Goal: Task Accomplishment & Management: Use online tool/utility

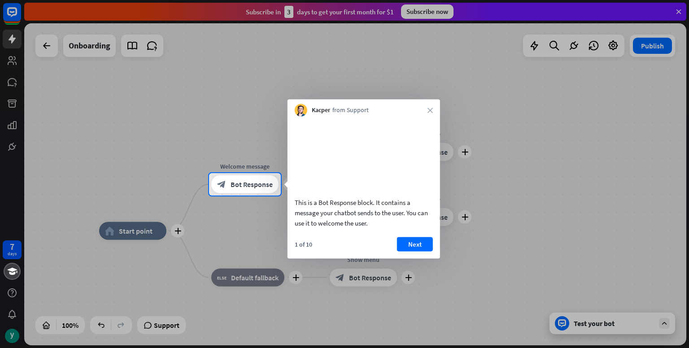
click at [680, 5] on div at bounding box center [344, 86] width 689 height 173
click at [680, 11] on div at bounding box center [344, 86] width 689 height 173
click at [418, 251] on button "Next" at bounding box center [415, 244] width 36 height 14
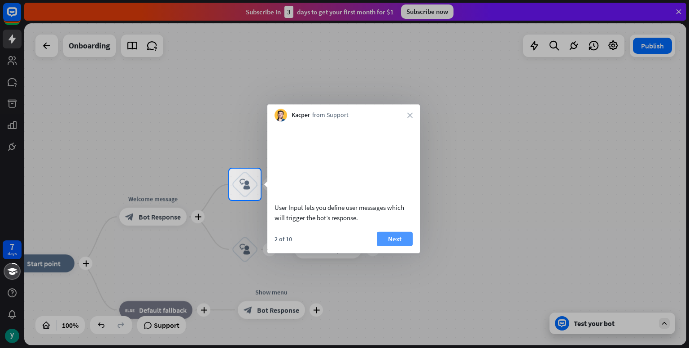
click at [401, 246] on button "Next" at bounding box center [395, 238] width 36 height 14
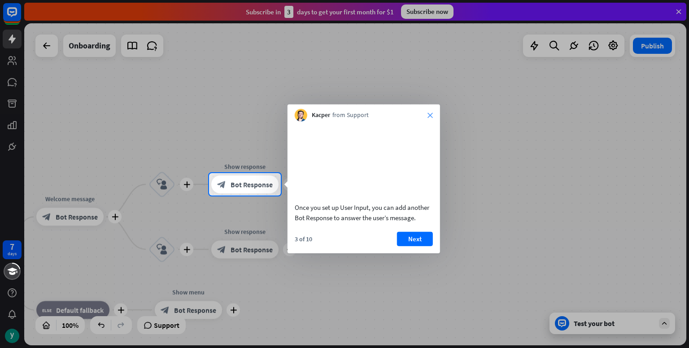
click at [432, 113] on icon "close" at bounding box center [429, 115] width 5 height 5
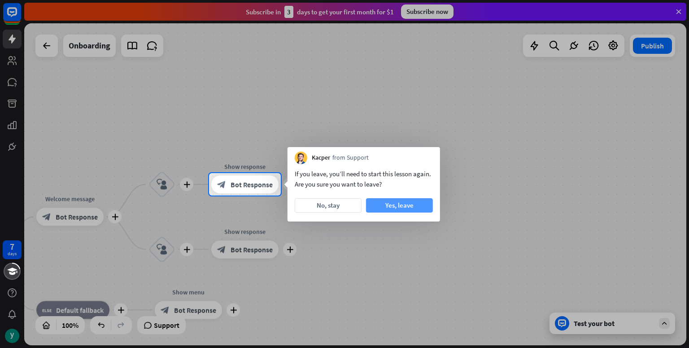
click at [386, 209] on button "Yes, leave" at bounding box center [399, 205] width 67 height 14
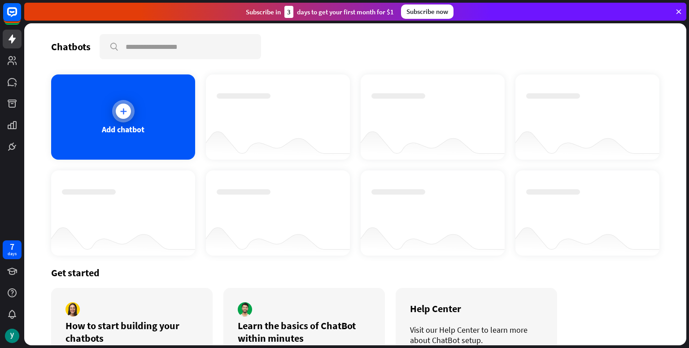
click at [127, 117] on div at bounding box center [123, 111] width 22 height 22
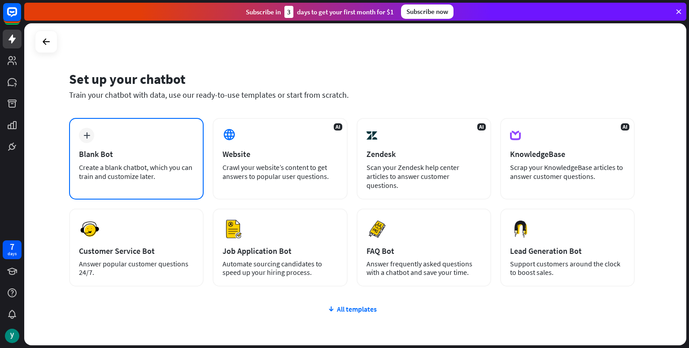
click at [147, 135] on div "plus Blank Bot Create a blank chatbot, which you can train and customize later." at bounding box center [136, 159] width 135 height 82
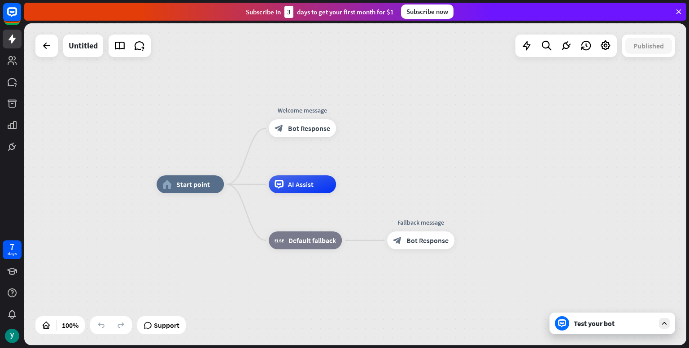
click at [634, 328] on div "Test your bot" at bounding box center [612, 324] width 126 height 22
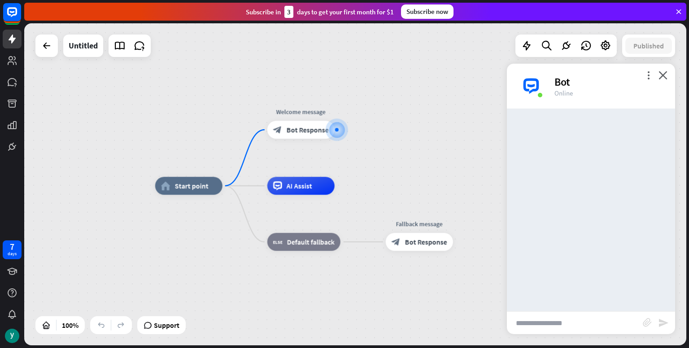
click at [561, 324] on input "text" at bounding box center [575, 323] width 136 height 22
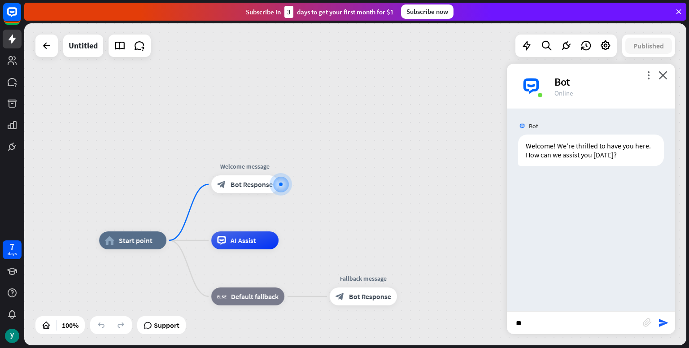
type input "***"
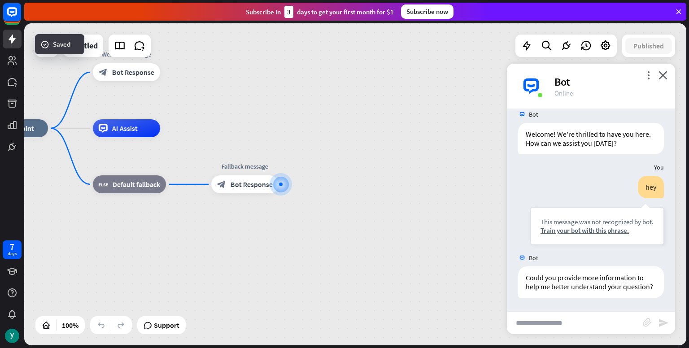
scroll to position [20, 0]
click at [112, 81] on div "Edit name more_horiz plus block_bot_response Bot Response" at bounding box center [126, 72] width 67 height 18
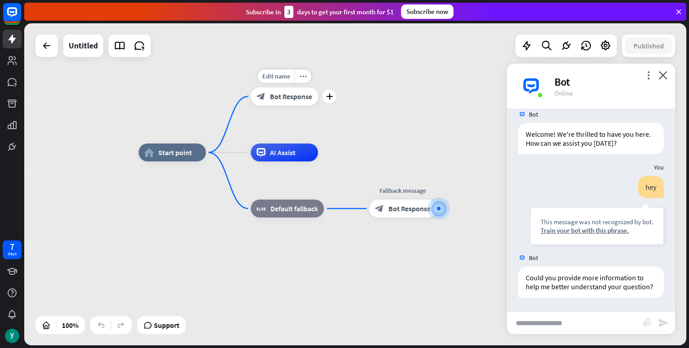
drag, startPoint x: 112, startPoint y: 92, endPoint x: 270, endPoint y: 116, distance: 159.7
click at [270, 105] on div "Edit name more_horiz plus block_bot_response Bot Response" at bounding box center [284, 96] width 67 height 18
click at [184, 155] on span "Start point" at bounding box center [175, 152] width 34 height 9
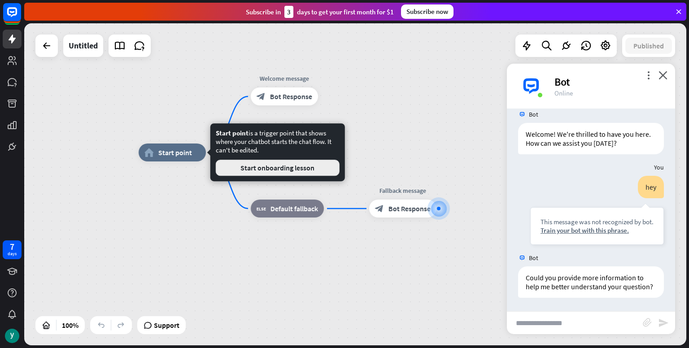
click at [245, 167] on button "Start onboarding lesson" at bounding box center [278, 168] width 124 height 16
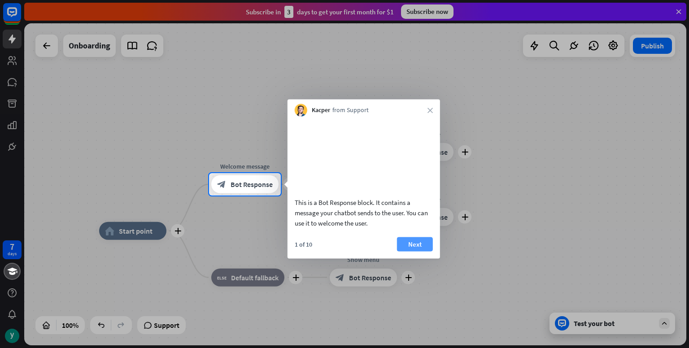
click at [423, 251] on button "Next" at bounding box center [415, 244] width 36 height 14
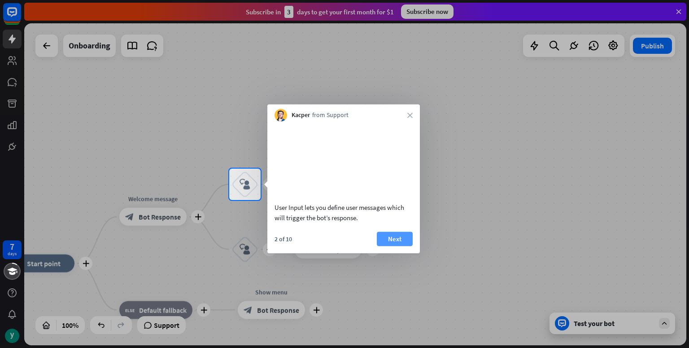
click at [398, 246] on button "Next" at bounding box center [395, 238] width 36 height 14
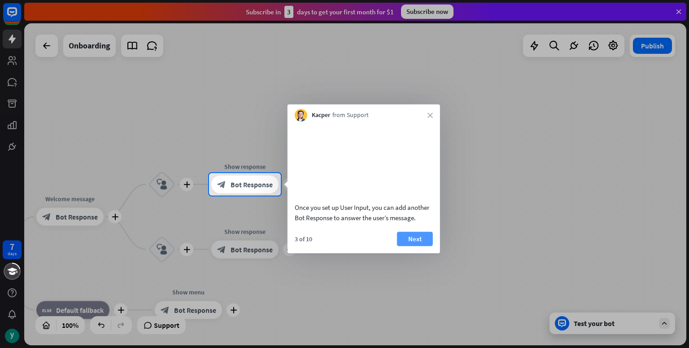
click at [413, 246] on button "Next" at bounding box center [415, 238] width 36 height 14
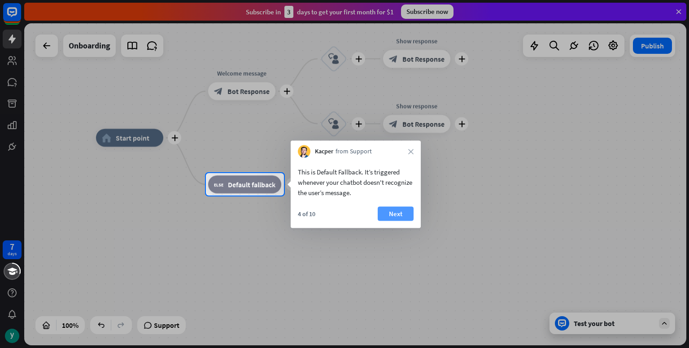
click at [387, 211] on button "Next" at bounding box center [396, 214] width 36 height 14
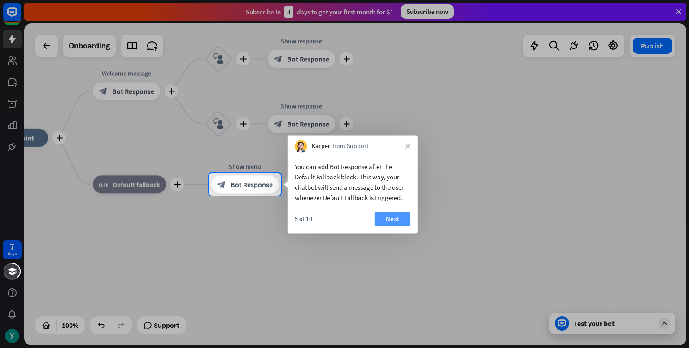
click at [393, 216] on button "Next" at bounding box center [393, 219] width 36 height 14
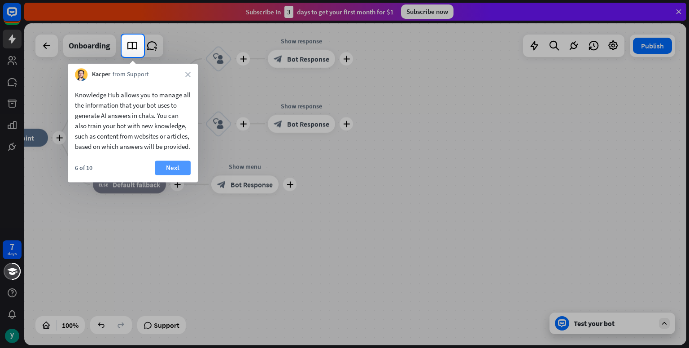
click at [170, 174] on button "Next" at bounding box center [173, 168] width 36 height 14
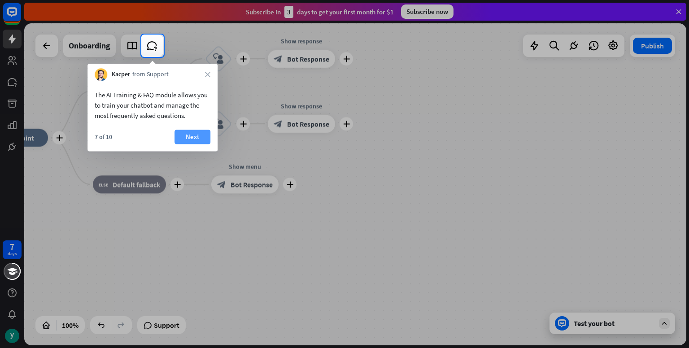
click at [185, 132] on button "Next" at bounding box center [192, 137] width 36 height 14
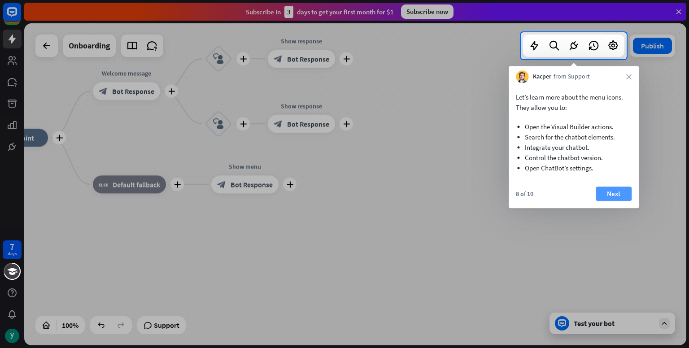
click at [610, 192] on button "Next" at bounding box center [614, 194] width 36 height 14
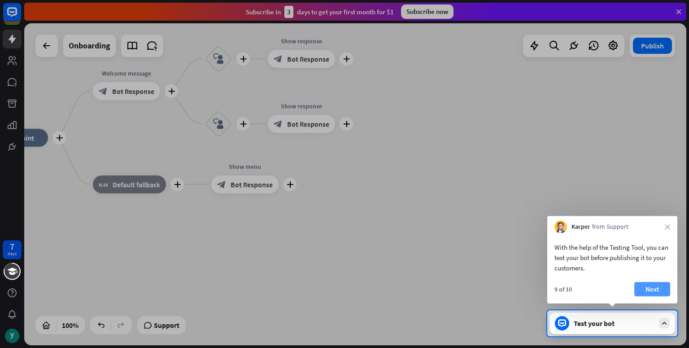
click at [644, 285] on button "Next" at bounding box center [652, 289] width 36 height 14
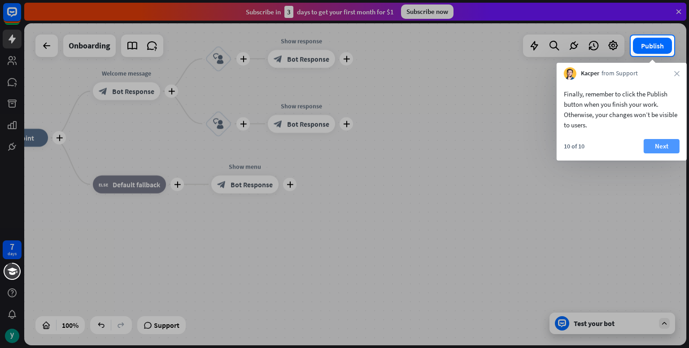
click at [654, 143] on button "Next" at bounding box center [662, 146] width 36 height 14
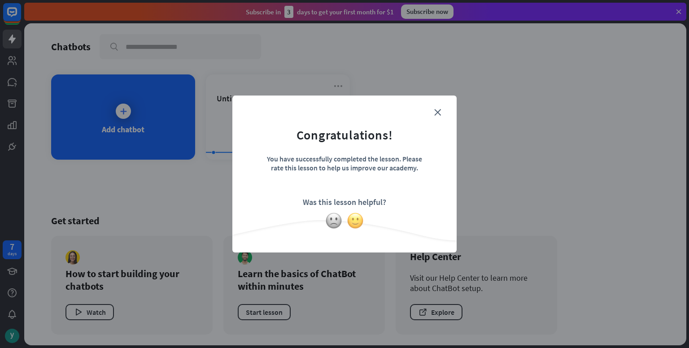
click at [353, 220] on img at bounding box center [355, 220] width 17 height 17
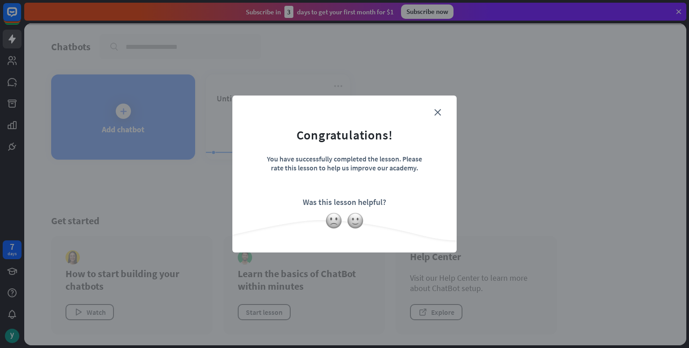
click at [437, 101] on div "close Congratulations! You have successfully completed the lesson. Please rate …" at bounding box center [344, 174] width 224 height 157
click at [437, 115] on icon "close" at bounding box center [437, 112] width 7 height 7
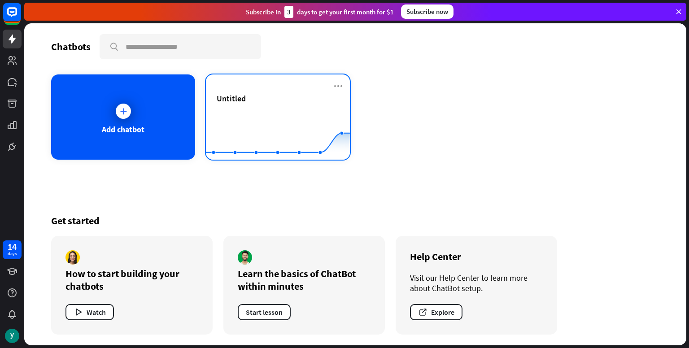
click at [275, 116] on rect at bounding box center [278, 137] width 144 height 56
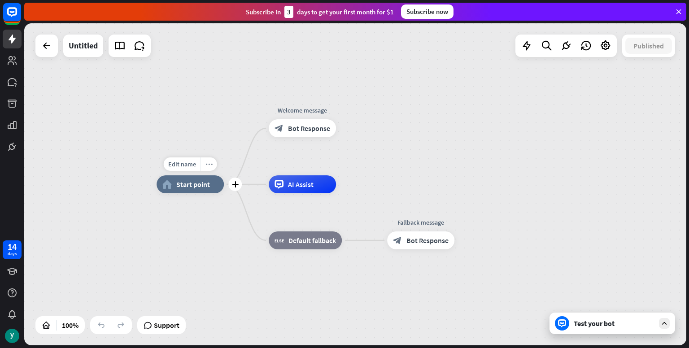
click at [207, 161] on icon "more_horiz" at bounding box center [208, 164] width 7 height 7
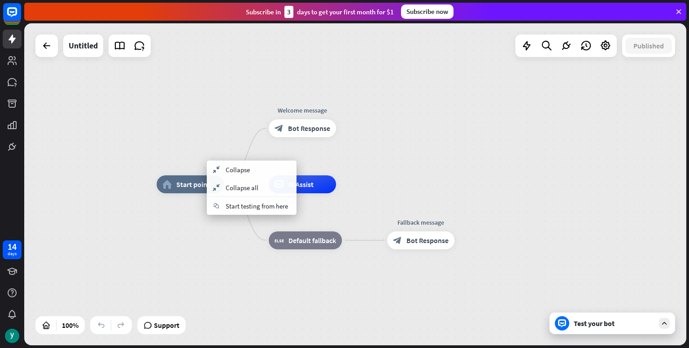
click at [210, 153] on div "home_2 Start point Welcome message block_bot_response Bot Response AI Assist bl…" at bounding box center [355, 184] width 662 height 322
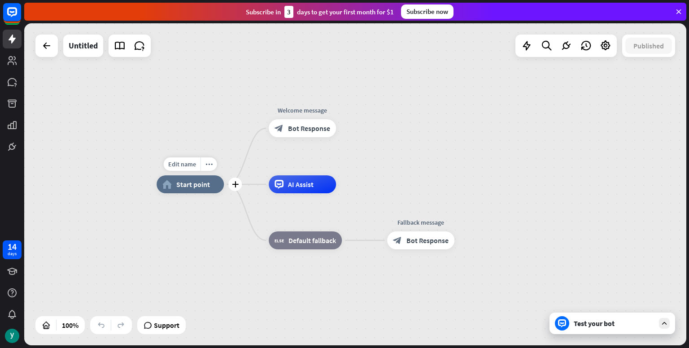
click at [195, 191] on div "home_2 Start point" at bounding box center [190, 184] width 67 height 18
click at [206, 160] on div "more_horiz" at bounding box center [209, 163] width 17 height 13
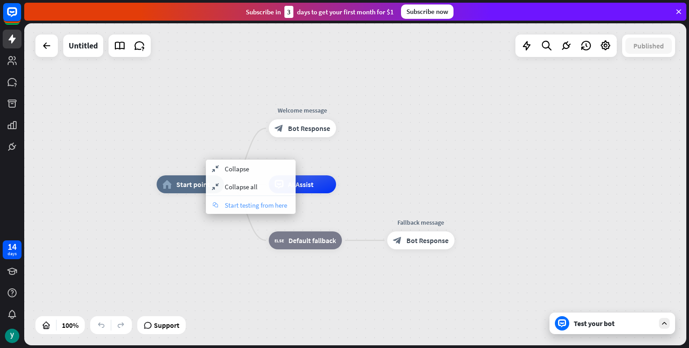
click at [242, 204] on span "Start testing from here" at bounding box center [256, 205] width 62 height 9
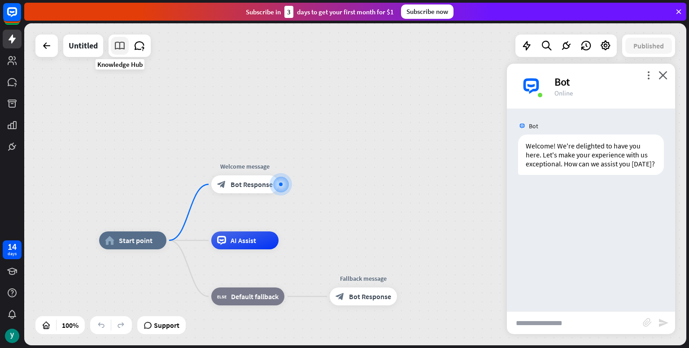
click at [118, 47] on icon at bounding box center [120, 46] width 12 height 12
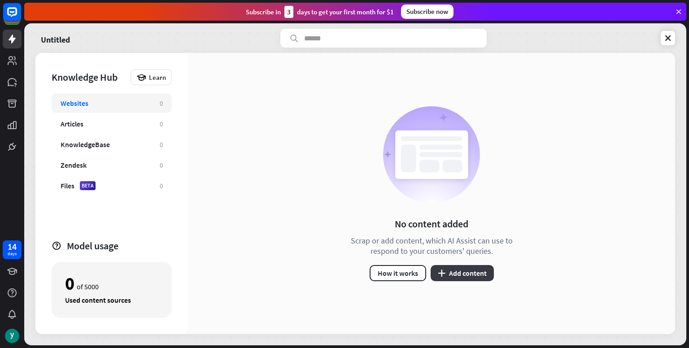
click at [444, 272] on icon "plus" at bounding box center [442, 273] width 8 height 7
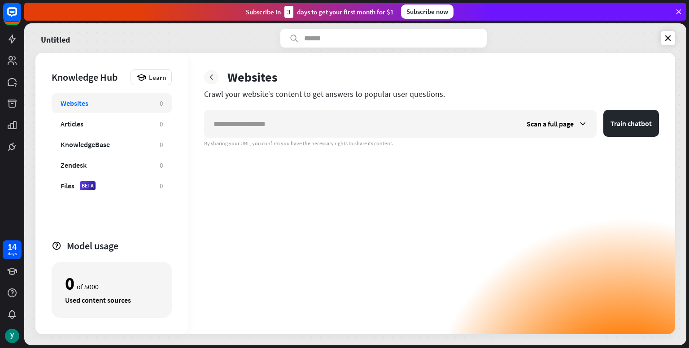
click at [209, 77] on icon at bounding box center [211, 77] width 9 height 9
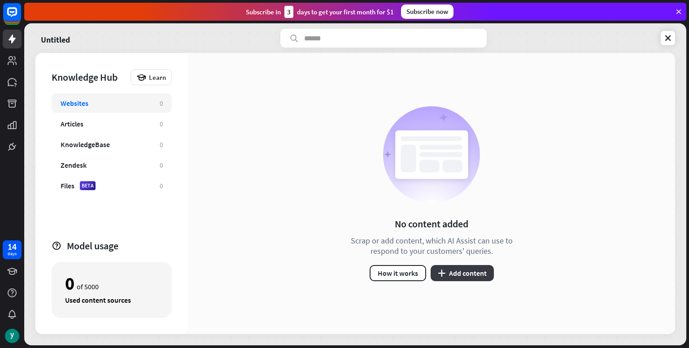
click at [476, 272] on button "plus Add content" at bounding box center [462, 273] width 63 height 16
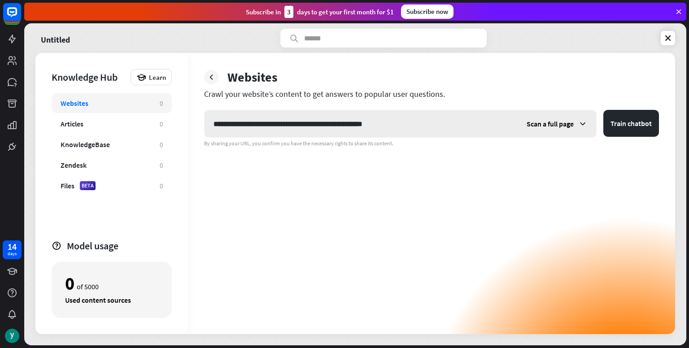
type input "**********"
click at [575, 121] on div "Scan a full page" at bounding box center [557, 123] width 78 height 27
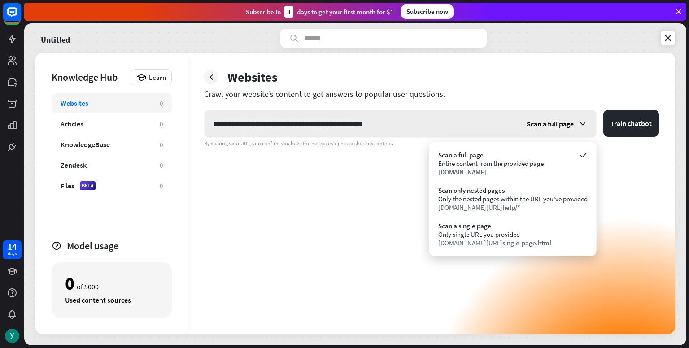
click at [579, 121] on icon at bounding box center [582, 123] width 9 height 9
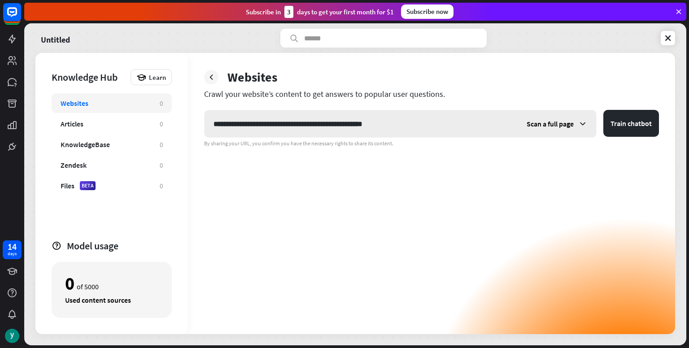
click at [579, 121] on icon at bounding box center [582, 123] width 9 height 9
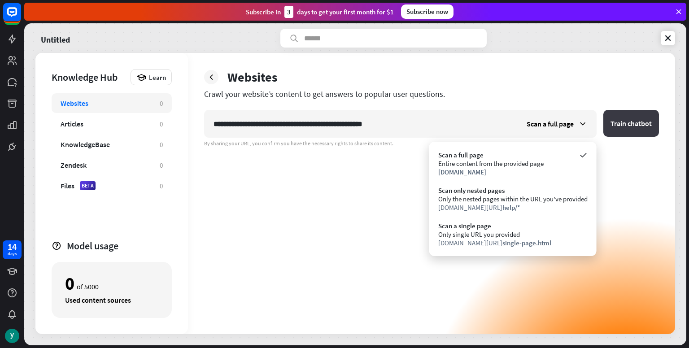
click at [623, 121] on button "Train chatbot" at bounding box center [631, 123] width 56 height 27
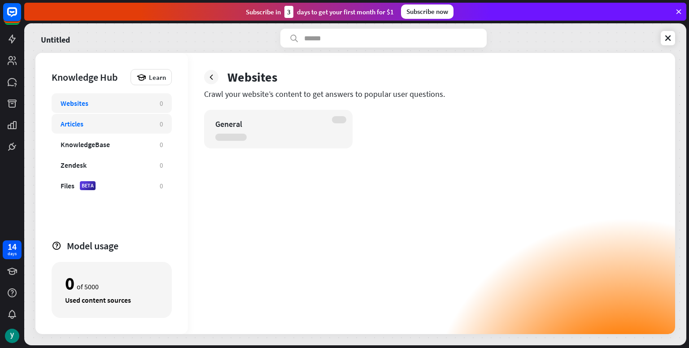
click at [146, 131] on div "Articles 0" at bounding box center [112, 124] width 120 height 20
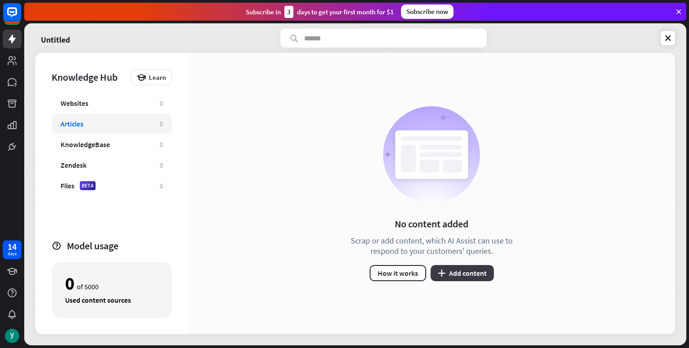
click at [451, 268] on button "plus Add content" at bounding box center [462, 273] width 63 height 16
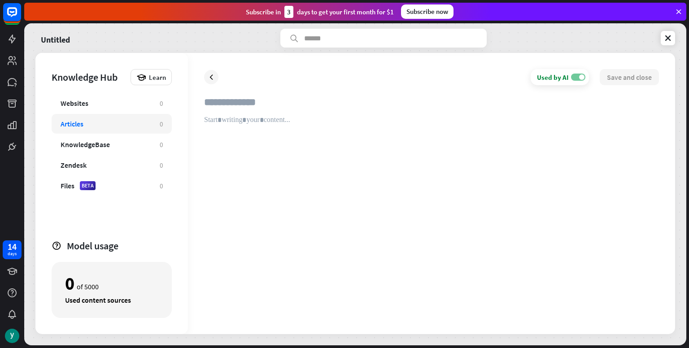
click at [577, 80] on label "ON" at bounding box center [578, 77] width 14 height 7
click at [577, 80] on label "OFF" at bounding box center [578, 77] width 14 height 7
click at [496, 176] on div at bounding box center [431, 217] width 455 height 202
click at [279, 99] on input "text" at bounding box center [431, 106] width 455 height 20
type input "**********"
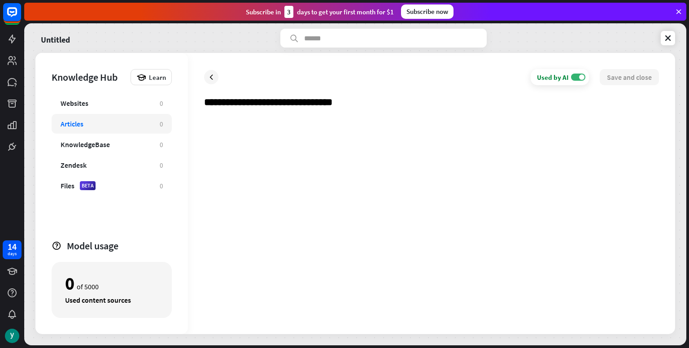
click at [271, 119] on div at bounding box center [431, 217] width 455 height 202
click at [168, 104] on div "Websites 0" at bounding box center [112, 103] width 120 height 20
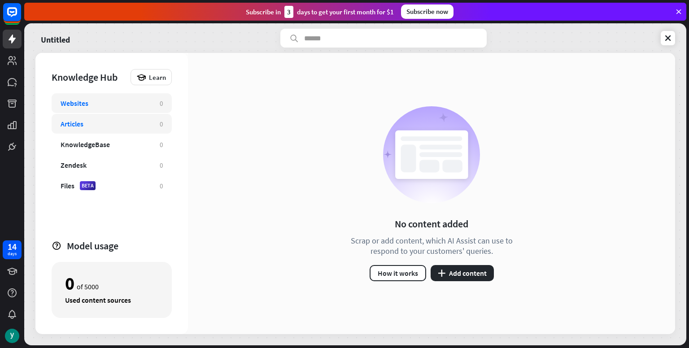
click at [87, 118] on div "Articles 0" at bounding box center [112, 124] width 120 height 20
click at [118, 127] on div "Articles" at bounding box center [106, 123] width 90 height 9
click at [465, 270] on button "plus Add content" at bounding box center [462, 273] width 63 height 16
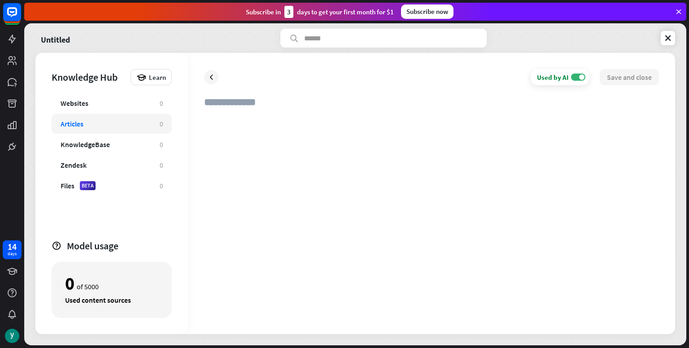
click at [321, 168] on div at bounding box center [431, 217] width 455 height 202
paste div
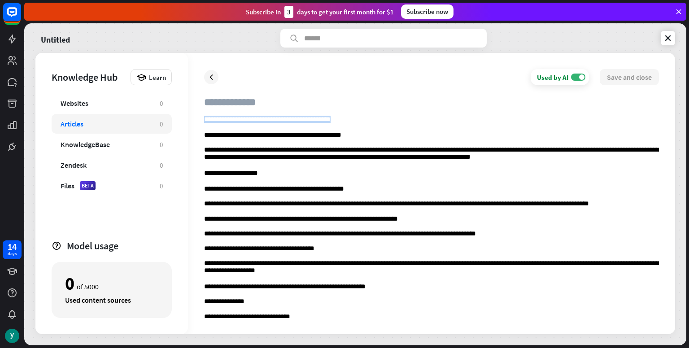
drag, startPoint x: 351, startPoint y: 119, endPoint x: 198, endPoint y: 119, distance: 153.0
click at [198, 119] on div "**********" at bounding box center [431, 193] width 487 height 281
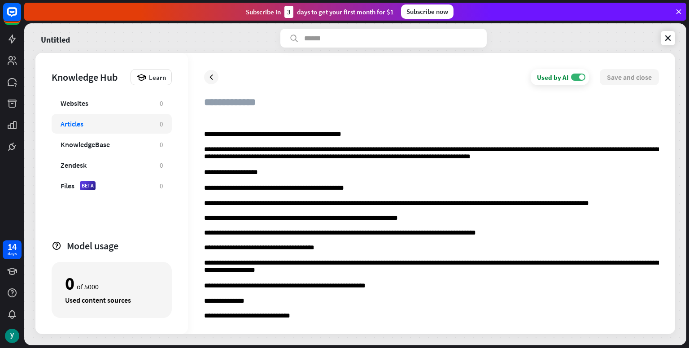
click at [225, 96] on input "text" at bounding box center [431, 106] width 455 height 20
paste input "**********"
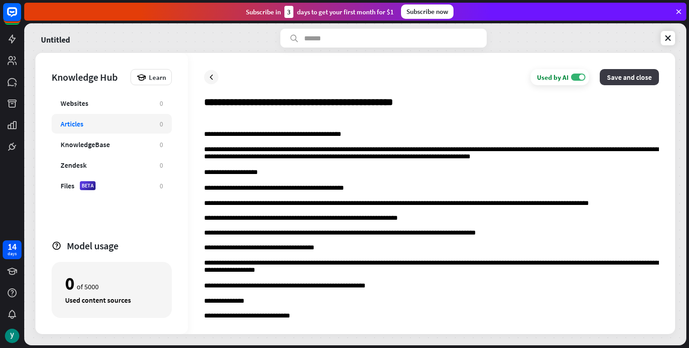
type input "**********"
click at [632, 81] on button "Save and close" at bounding box center [629, 77] width 59 height 16
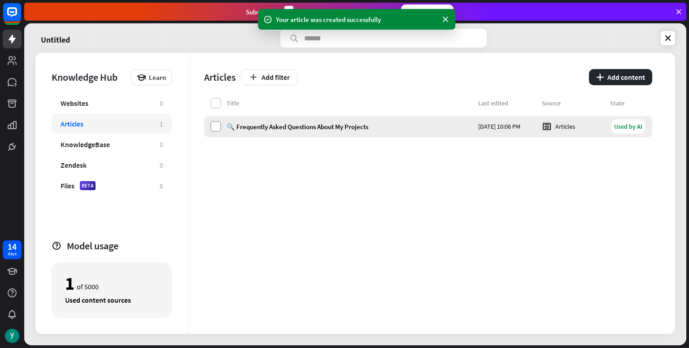
click at [215, 126] on label at bounding box center [215, 126] width 11 height 11
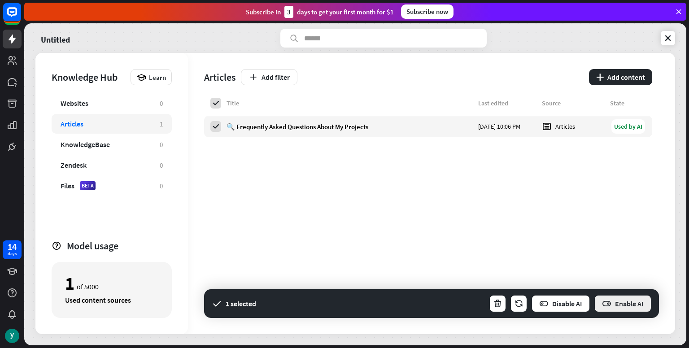
click at [612, 300] on button "Enable AI" at bounding box center [623, 304] width 58 height 18
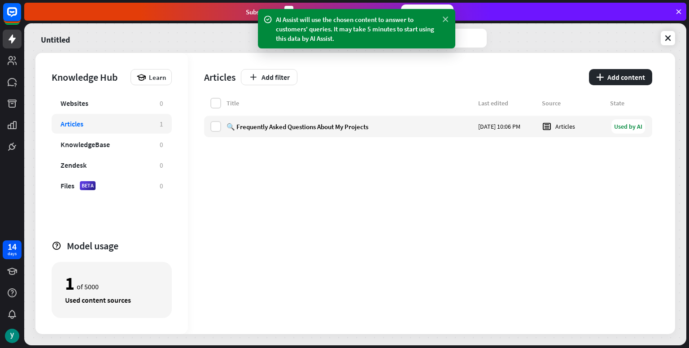
click at [445, 18] on icon at bounding box center [445, 19] width 9 height 9
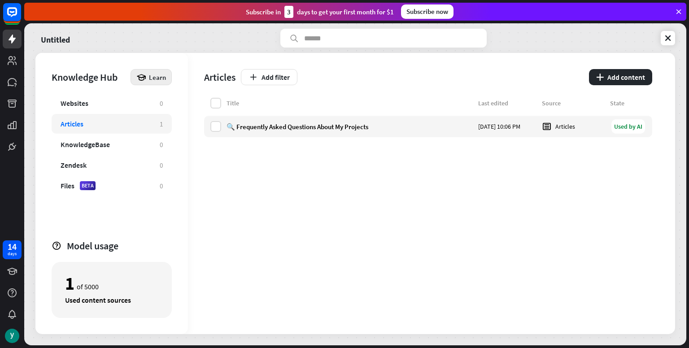
click at [152, 80] on span "Learn" at bounding box center [157, 77] width 17 height 9
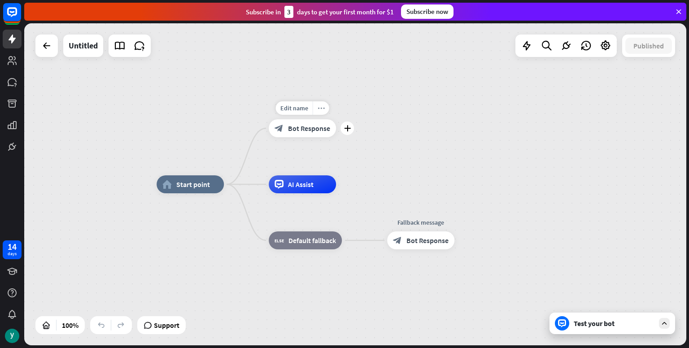
click at [319, 113] on div "more_horiz" at bounding box center [321, 107] width 17 height 13
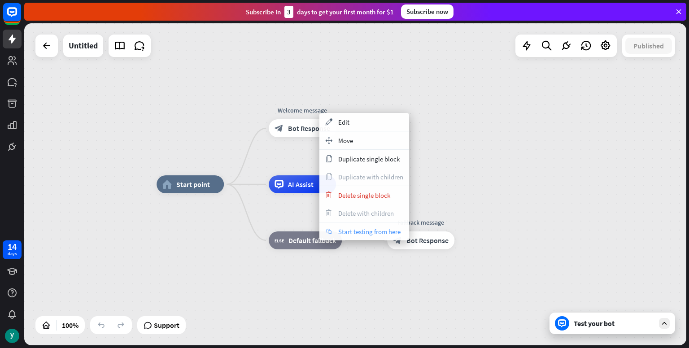
click at [385, 228] on span "Start testing from here" at bounding box center [369, 231] width 62 height 9
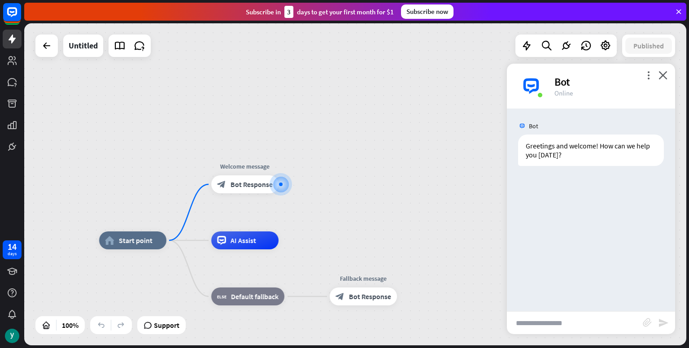
click at [538, 327] on input "text" at bounding box center [575, 323] width 136 height 22
type input "***"
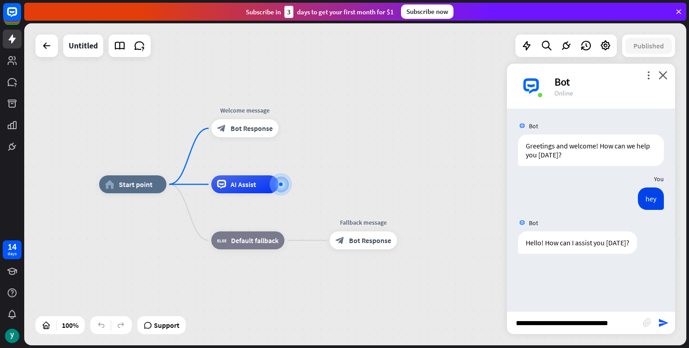
type input "**********"
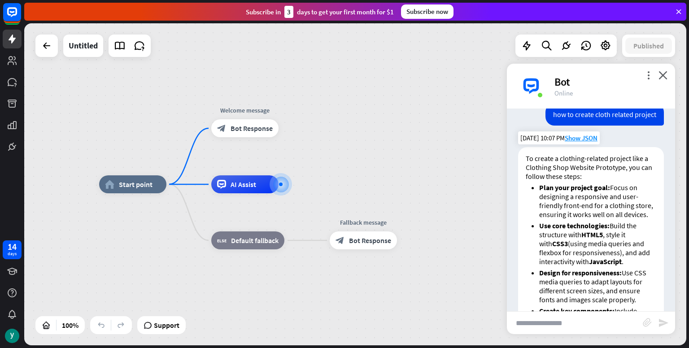
scroll to position [373, 0]
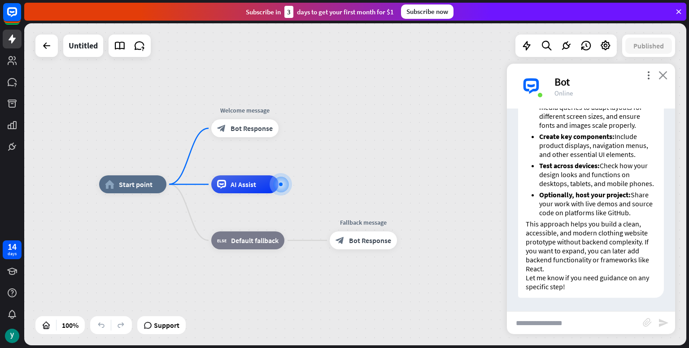
click at [667, 72] on icon "close" at bounding box center [662, 75] width 9 height 9
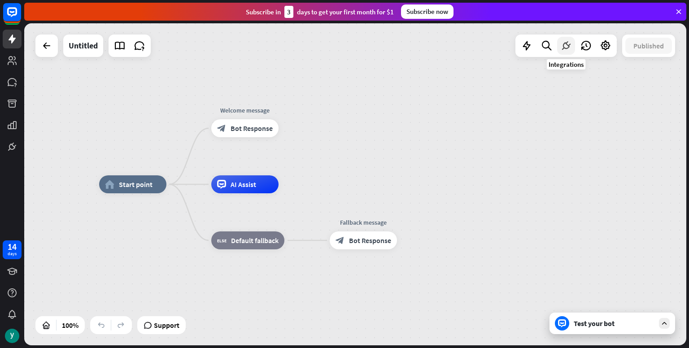
click at [564, 49] on icon at bounding box center [566, 46] width 12 height 12
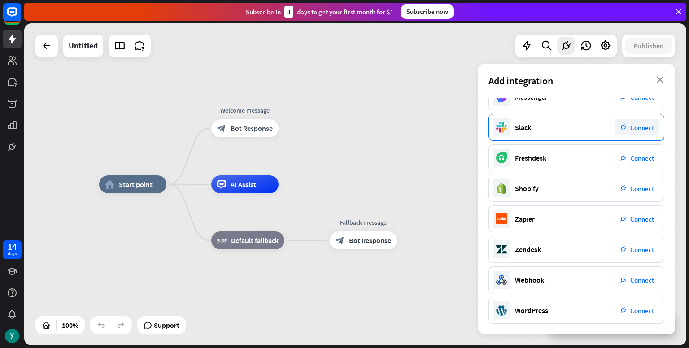
scroll to position [0, 0]
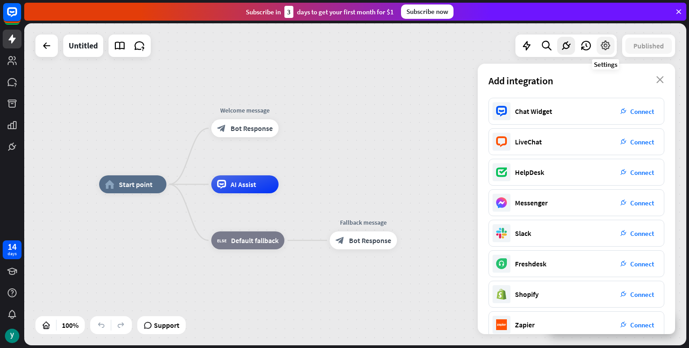
click at [611, 47] on icon at bounding box center [606, 46] width 12 height 12
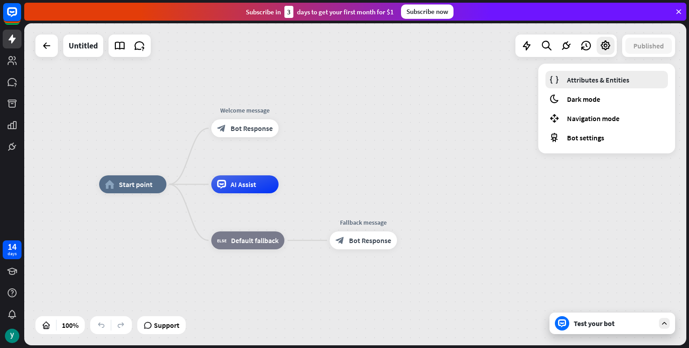
click at [603, 80] on span "Attributes & Entities" at bounding box center [598, 79] width 62 height 9
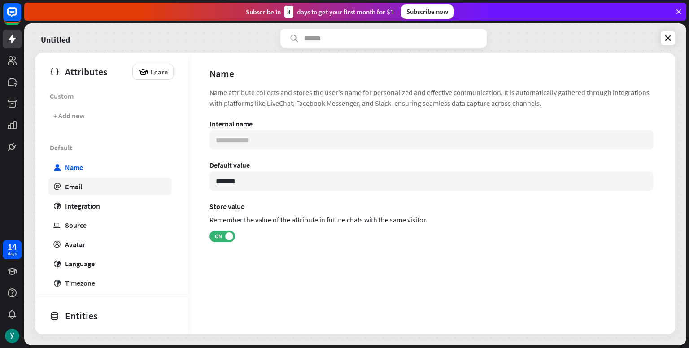
click at [92, 188] on link "email Email" at bounding box center [110, 186] width 124 height 17
type input "**********"
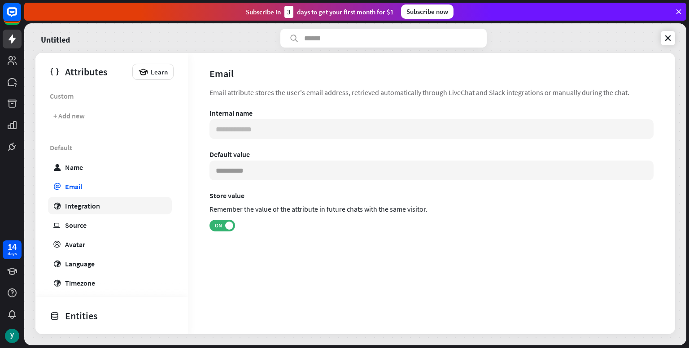
click at [102, 201] on link "globe Integration" at bounding box center [110, 205] width 124 height 17
type input "**********"
type input "***"
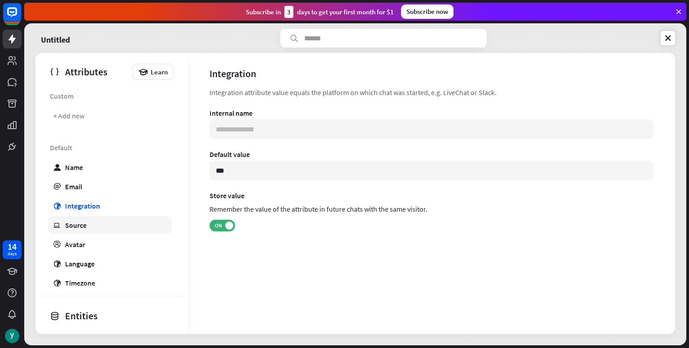
click at [92, 223] on link "ip Source" at bounding box center [110, 224] width 124 height 17
type input "**********"
click at [92, 227] on link "ip Source" at bounding box center [110, 224] width 124 height 17
click at [88, 241] on link "profile Avatar" at bounding box center [110, 243] width 124 height 17
drag, startPoint x: 93, startPoint y: 234, endPoint x: 99, endPoint y: 230, distance: 6.7
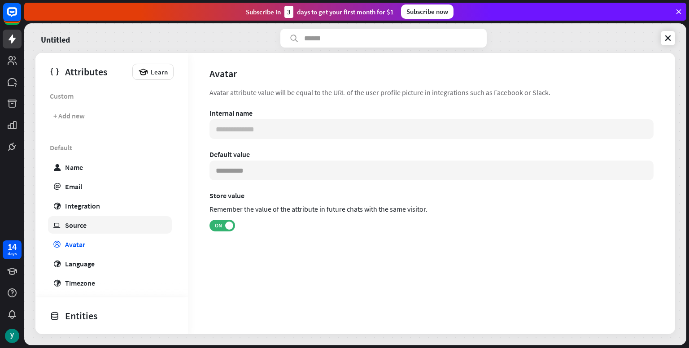
click at [99, 230] on div "Default user Name email Email globe Integration ip Source profile Avatar globe …" at bounding box center [111, 292] width 153 height 307
click at [99, 230] on link "ip Source" at bounding box center [110, 224] width 124 height 17
click at [74, 320] on div "Entities" at bounding box center [109, 315] width 119 height 15
type input "**********"
type input "***"
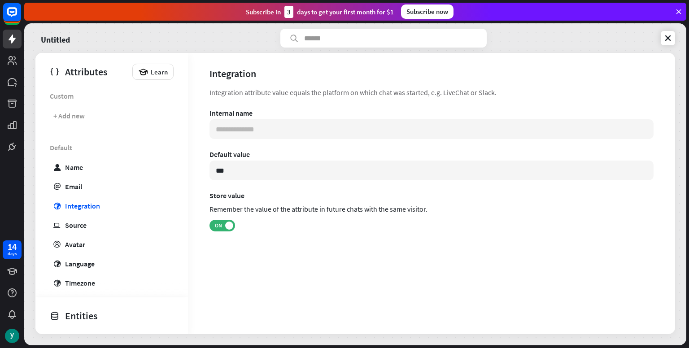
click at [676, 41] on div "Untitled Attributes Learn Custom + Add new Default user Name email Email globe …" at bounding box center [355, 184] width 662 height 322
click at [666, 39] on icon at bounding box center [667, 38] width 9 height 9
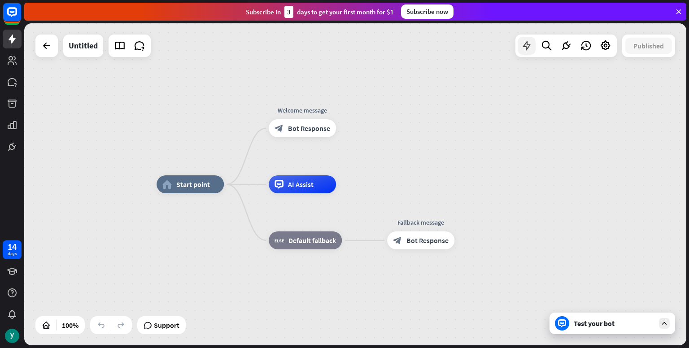
click at [524, 46] on icon at bounding box center [527, 46] width 12 height 12
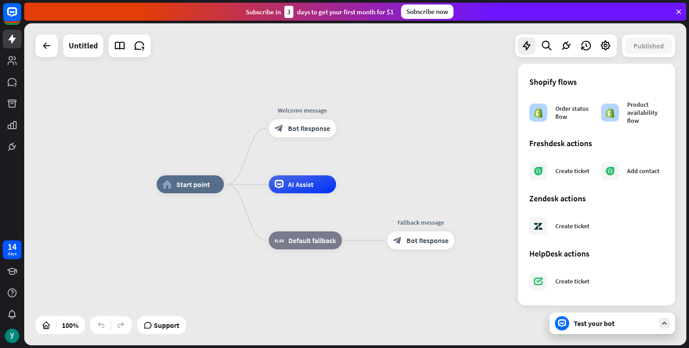
scroll to position [463, 0]
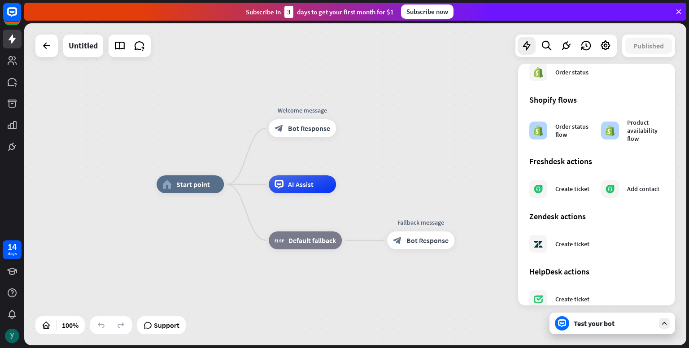
click at [16, 331] on img at bounding box center [12, 336] width 14 height 14
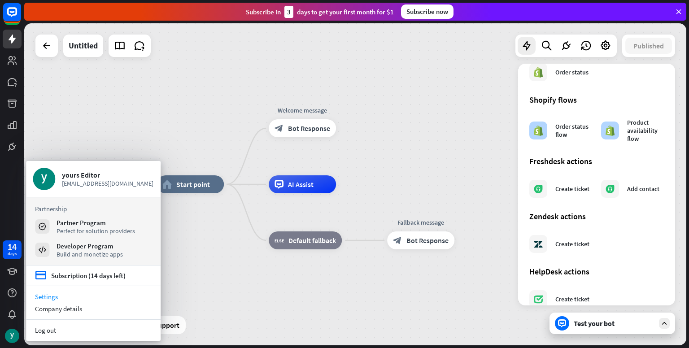
click at [61, 291] on link "Settings" at bounding box center [93, 297] width 135 height 12
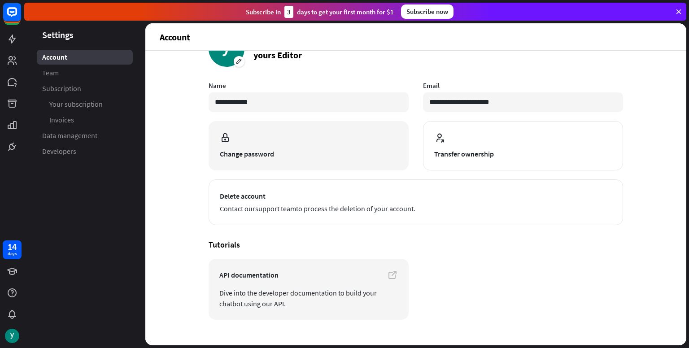
scroll to position [49, 0]
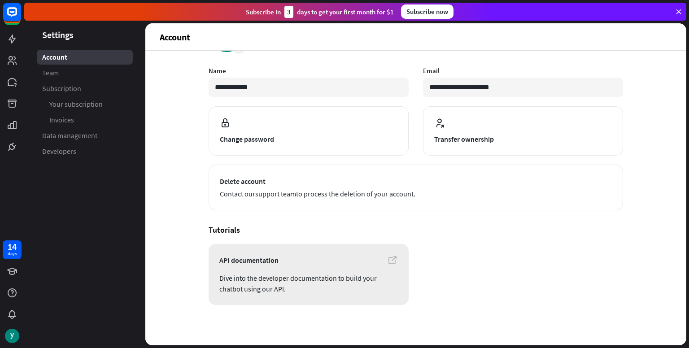
click at [292, 271] on link "API documentation Dive into the developer documentation to build your chatbot u…" at bounding box center [309, 274] width 200 height 61
click at [84, 148] on link "Developers" at bounding box center [85, 151] width 96 height 15
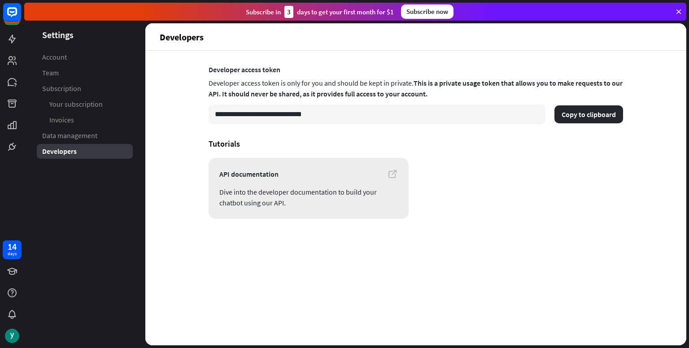
click at [328, 196] on span "Dive into the developer documentation to build your chatbot using our API." at bounding box center [308, 198] width 179 height 22
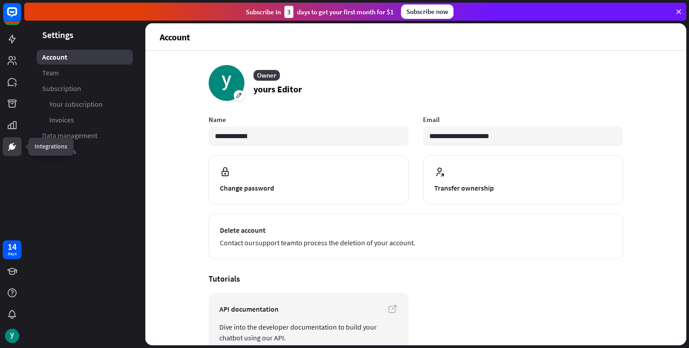
click at [8, 150] on icon at bounding box center [12, 146] width 11 height 11
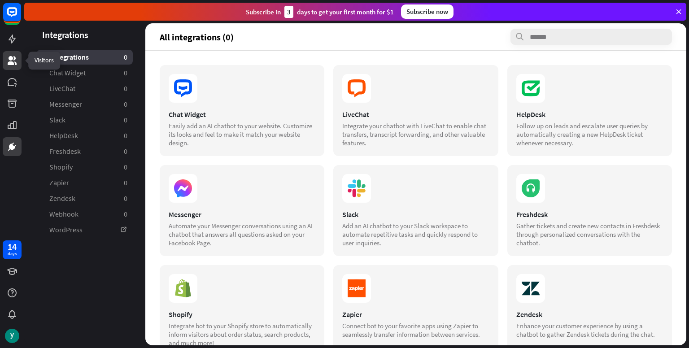
click at [7, 62] on icon at bounding box center [12, 60] width 11 height 11
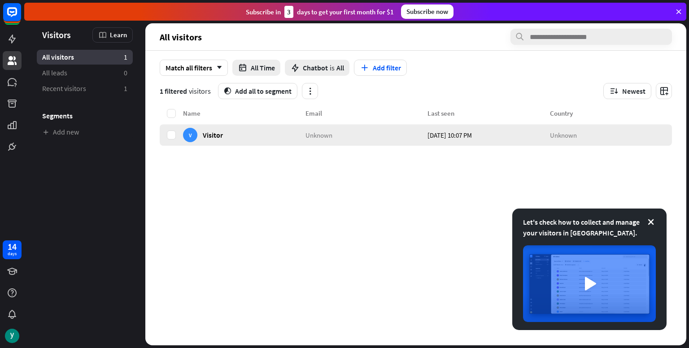
click at [266, 128] on div "V Visitor" at bounding box center [244, 135] width 122 height 22
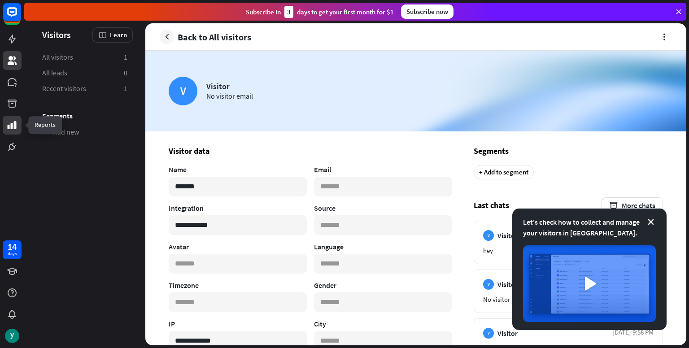
click at [14, 121] on icon at bounding box center [12, 125] width 9 height 8
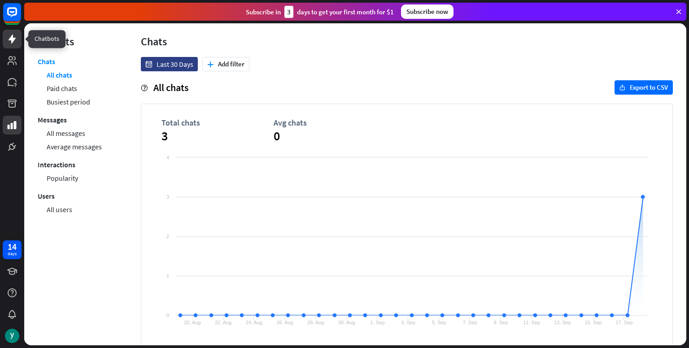
click at [7, 47] on link at bounding box center [12, 39] width 19 height 19
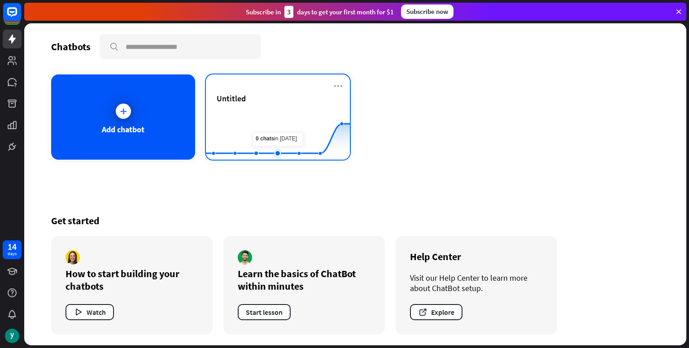
click at [271, 118] on rect at bounding box center [278, 137] width 144 height 56
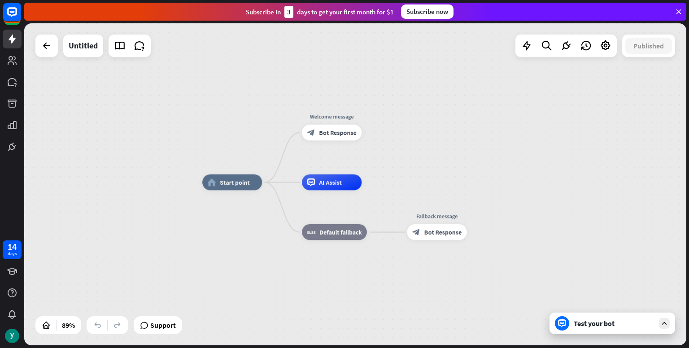
click at [605, 330] on div "Test your bot" at bounding box center [612, 324] width 126 height 22
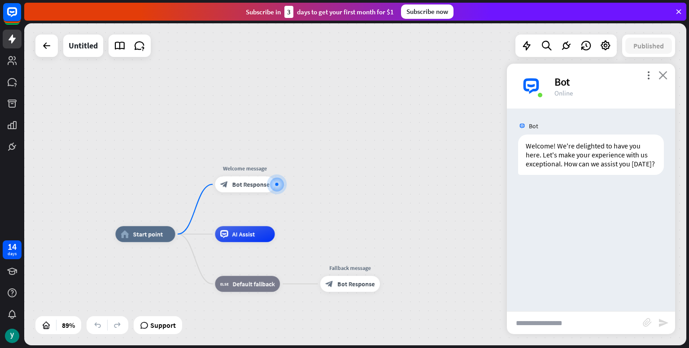
click at [661, 78] on icon "close" at bounding box center [662, 75] width 9 height 9
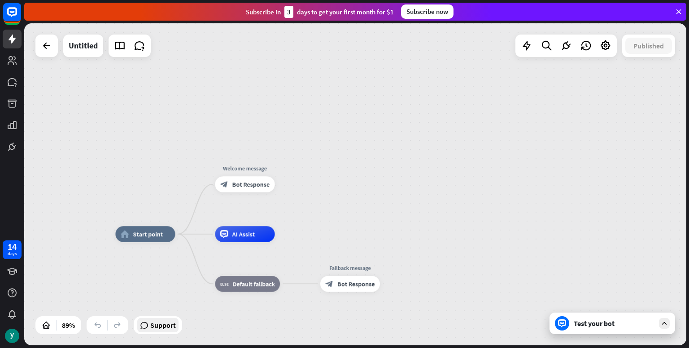
click at [177, 331] on div "Support" at bounding box center [157, 325] width 41 height 14
